Goal: Task Accomplishment & Management: Use online tool/utility

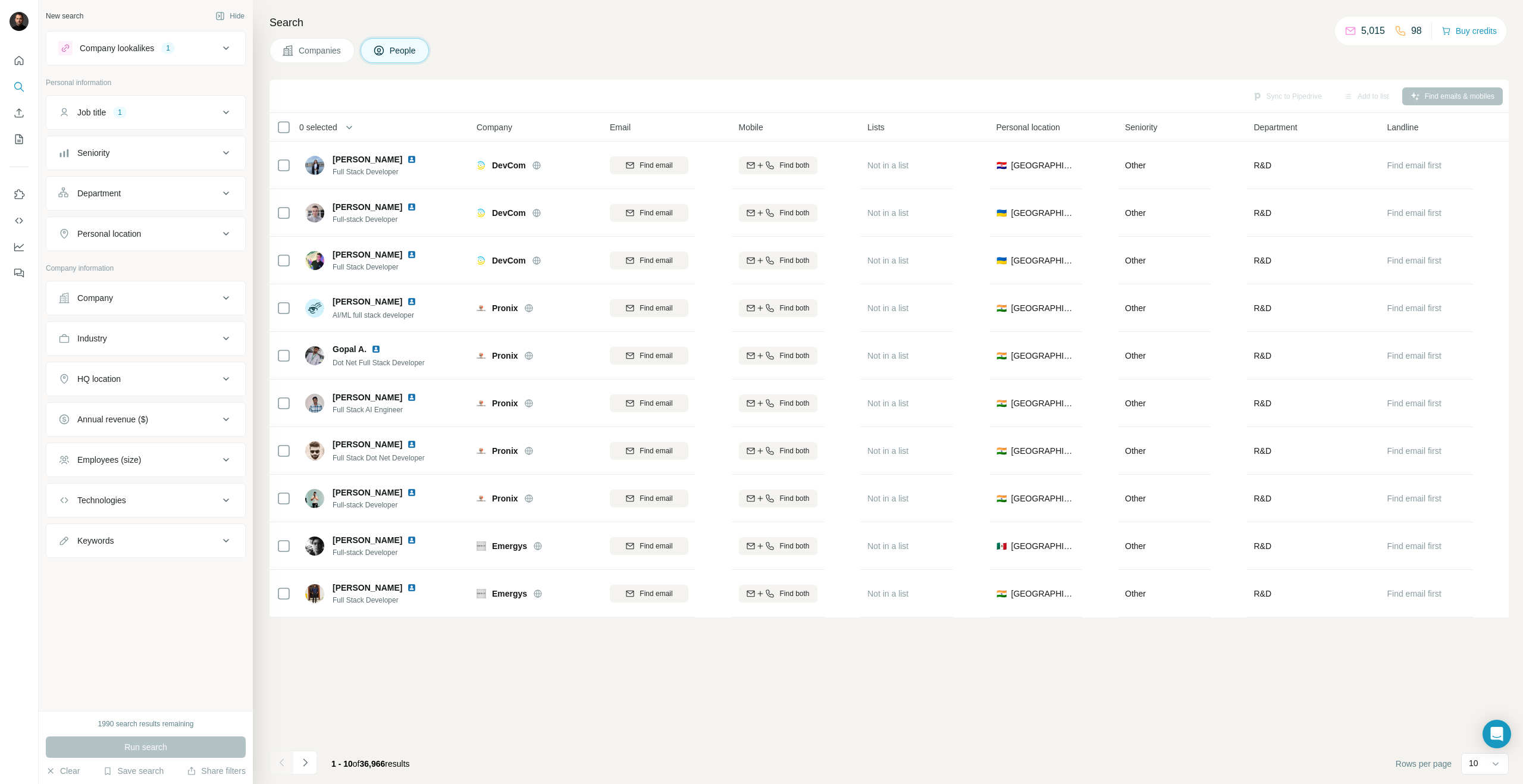
click at [229, 233] on icon at bounding box center [225, 233] width 15 height 15
click at [154, 260] on input "text" at bounding box center [145, 263] width 175 height 22
type input "*******"
click at [101, 294] on label "🇻🇳 [GEOGRAPHIC_DATA]" at bounding box center [117, 294] width 99 height 15
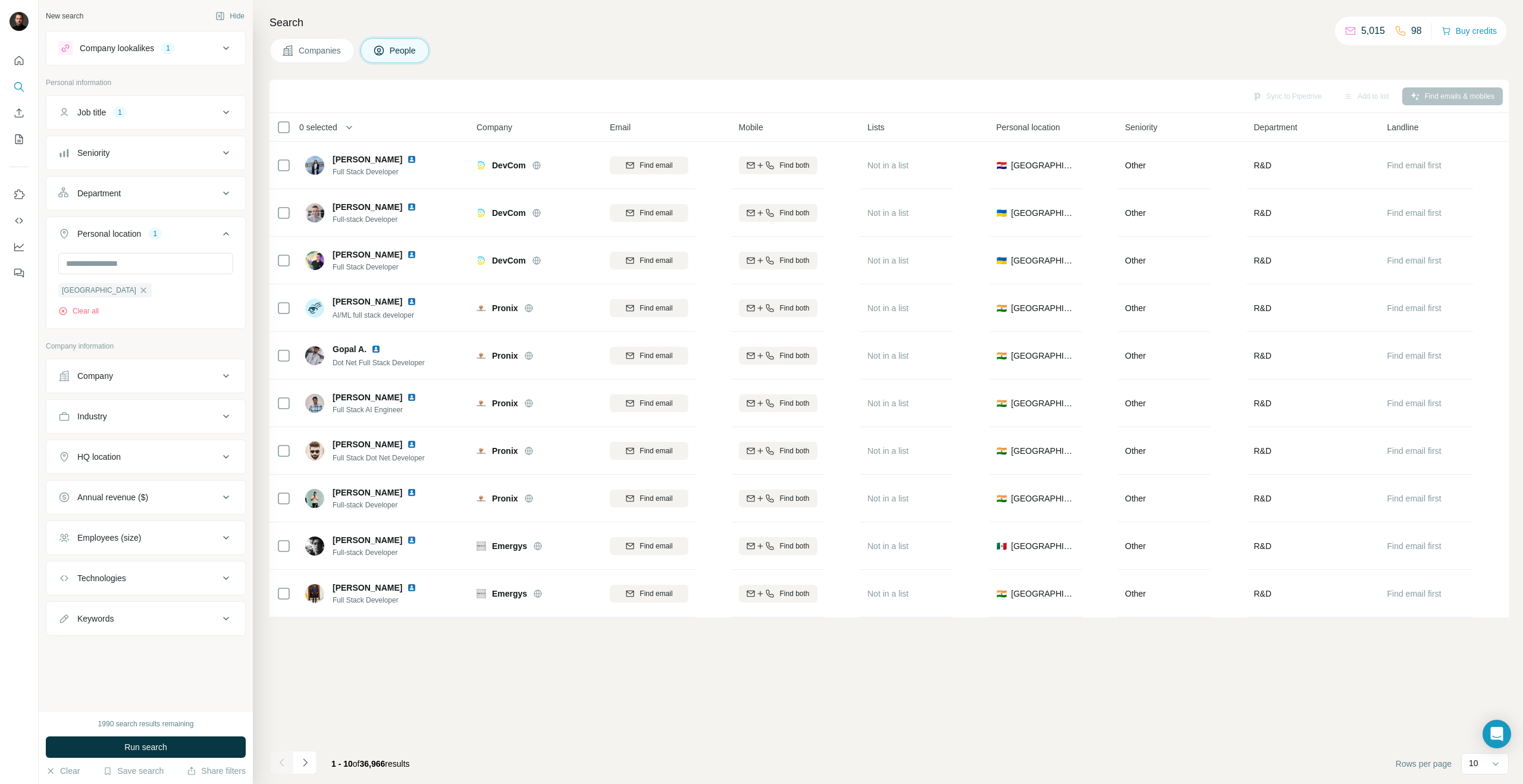
drag, startPoint x: 187, startPoint y: 743, endPoint x: 200, endPoint y: 742, distance: 13.0
click at [187, 743] on button "Run search" at bounding box center [145, 747] width 200 height 22
